Goal: Find specific page/section: Find specific page/section

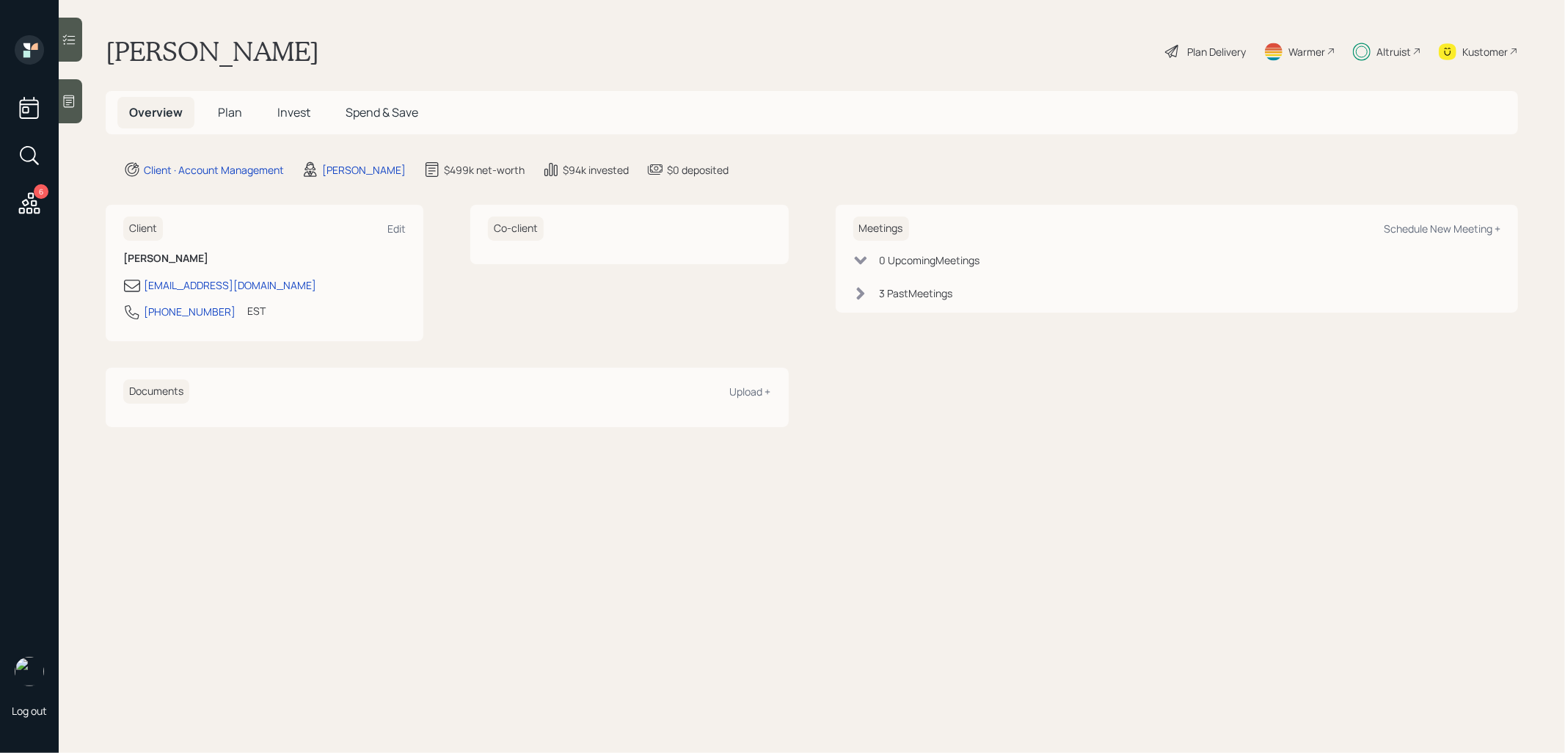
click at [77, 96] on div at bounding box center [70, 101] width 23 height 44
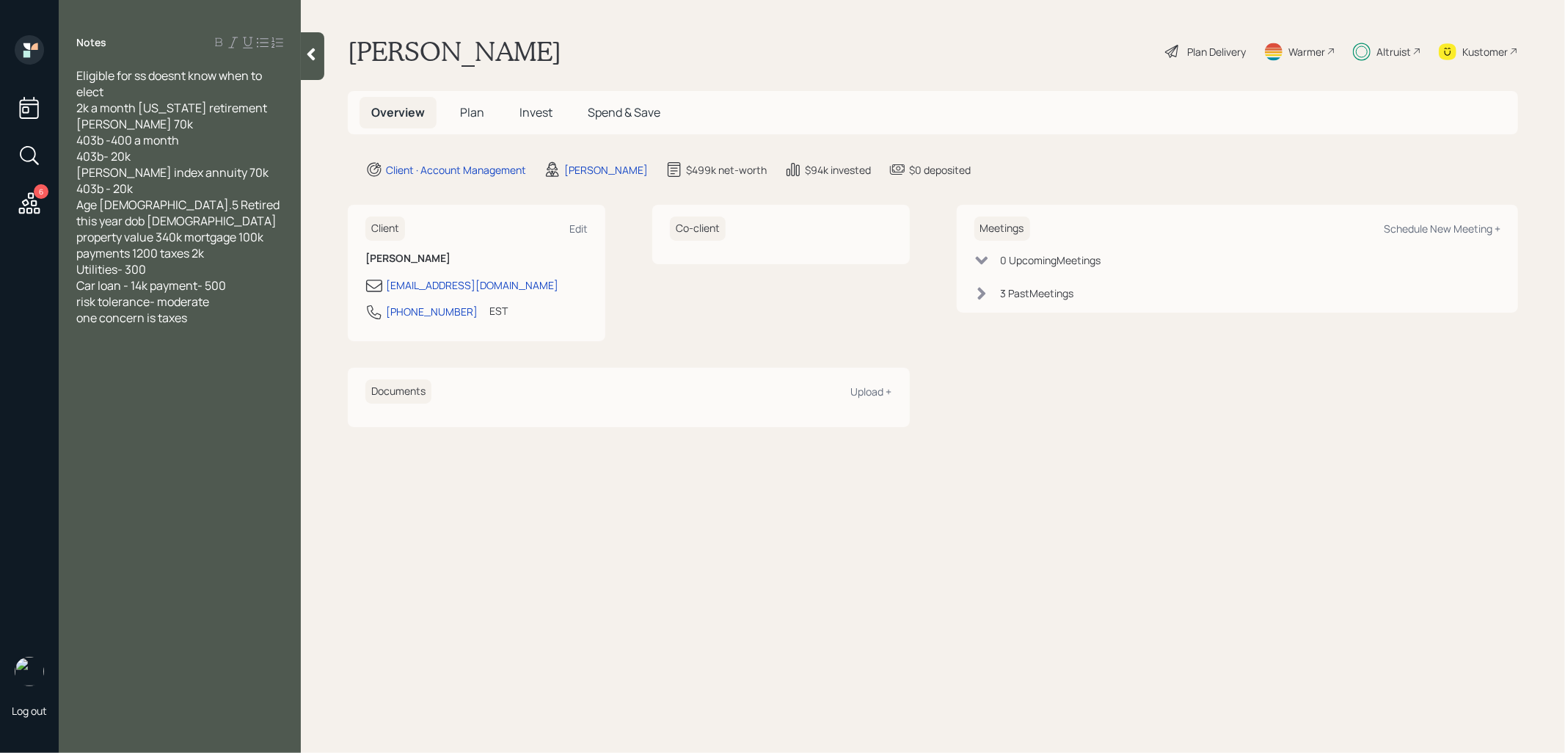
click at [475, 113] on span "Plan" at bounding box center [472, 112] width 24 height 16
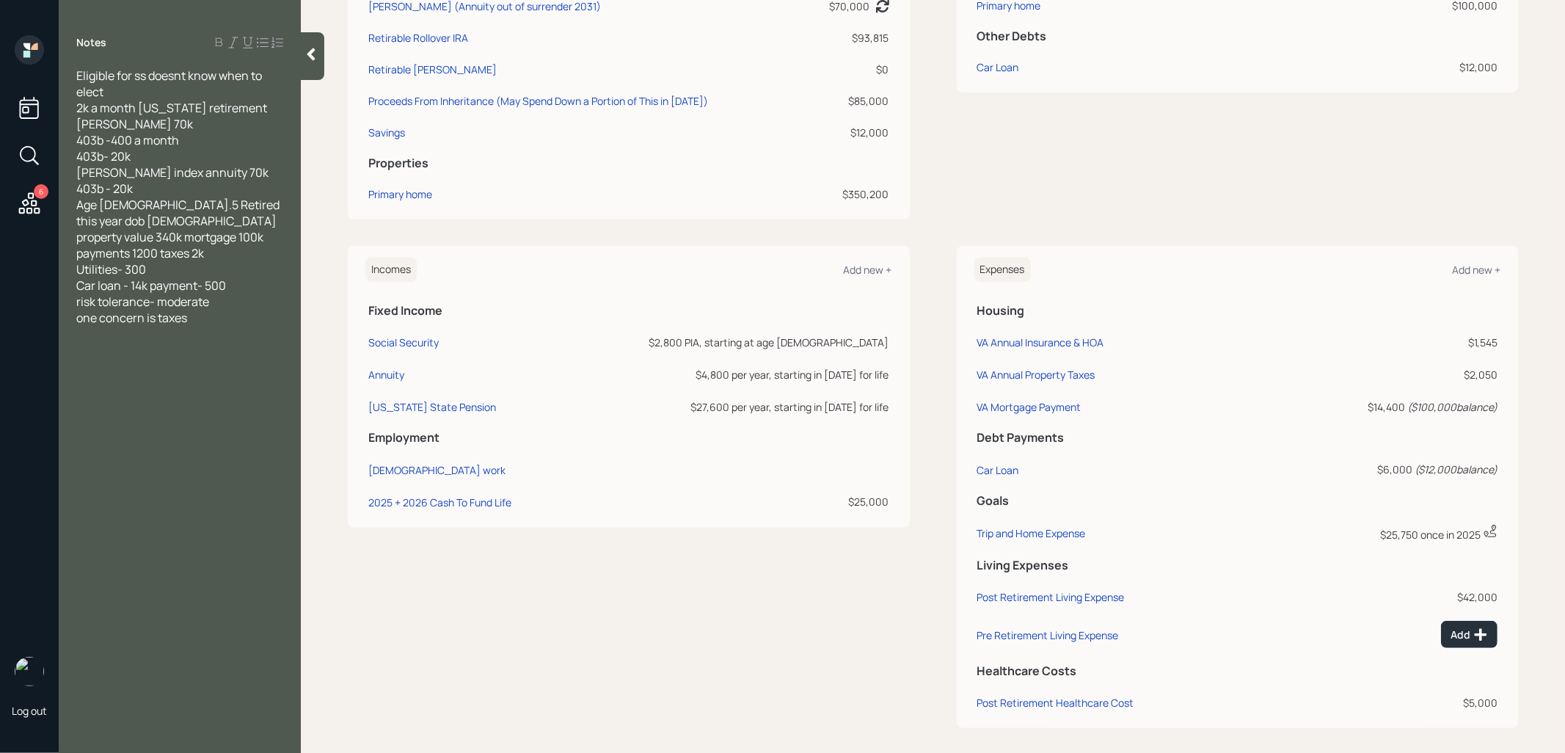
scroll to position [470, 0]
